Goal: Navigation & Orientation: Find specific page/section

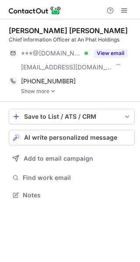
scroll to position [189, 140]
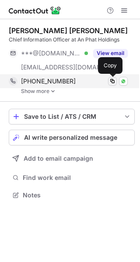
click at [111, 81] on span at bounding box center [112, 81] width 7 height 7
